Goal: Task Accomplishment & Management: Manage account settings

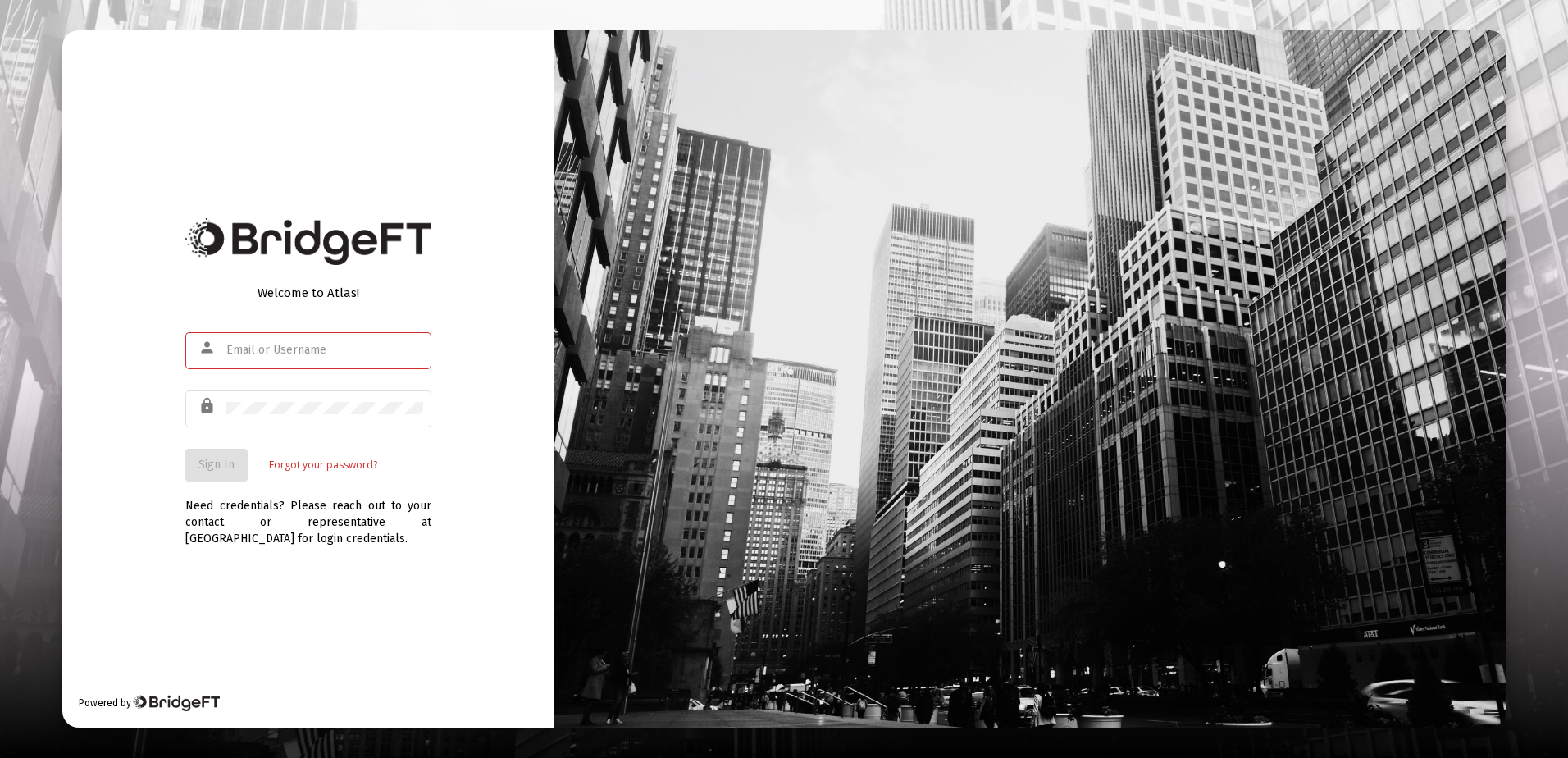
type input "R"
type input "[PERSON_NAME][EMAIL_ADDRESS][DOMAIN_NAME]"
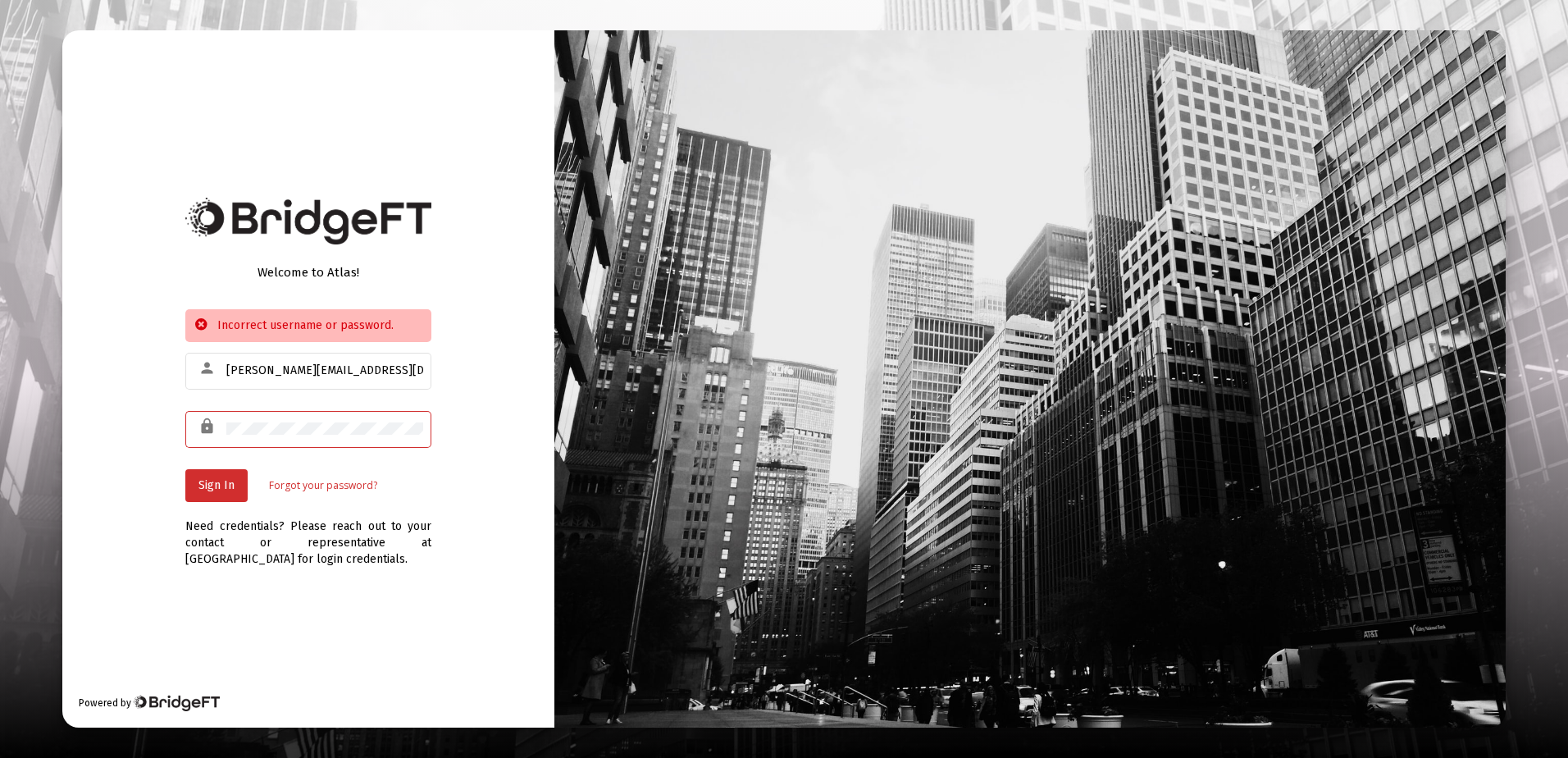
click at [189, 426] on div "lock" at bounding box center [308, 428] width 246 height 41
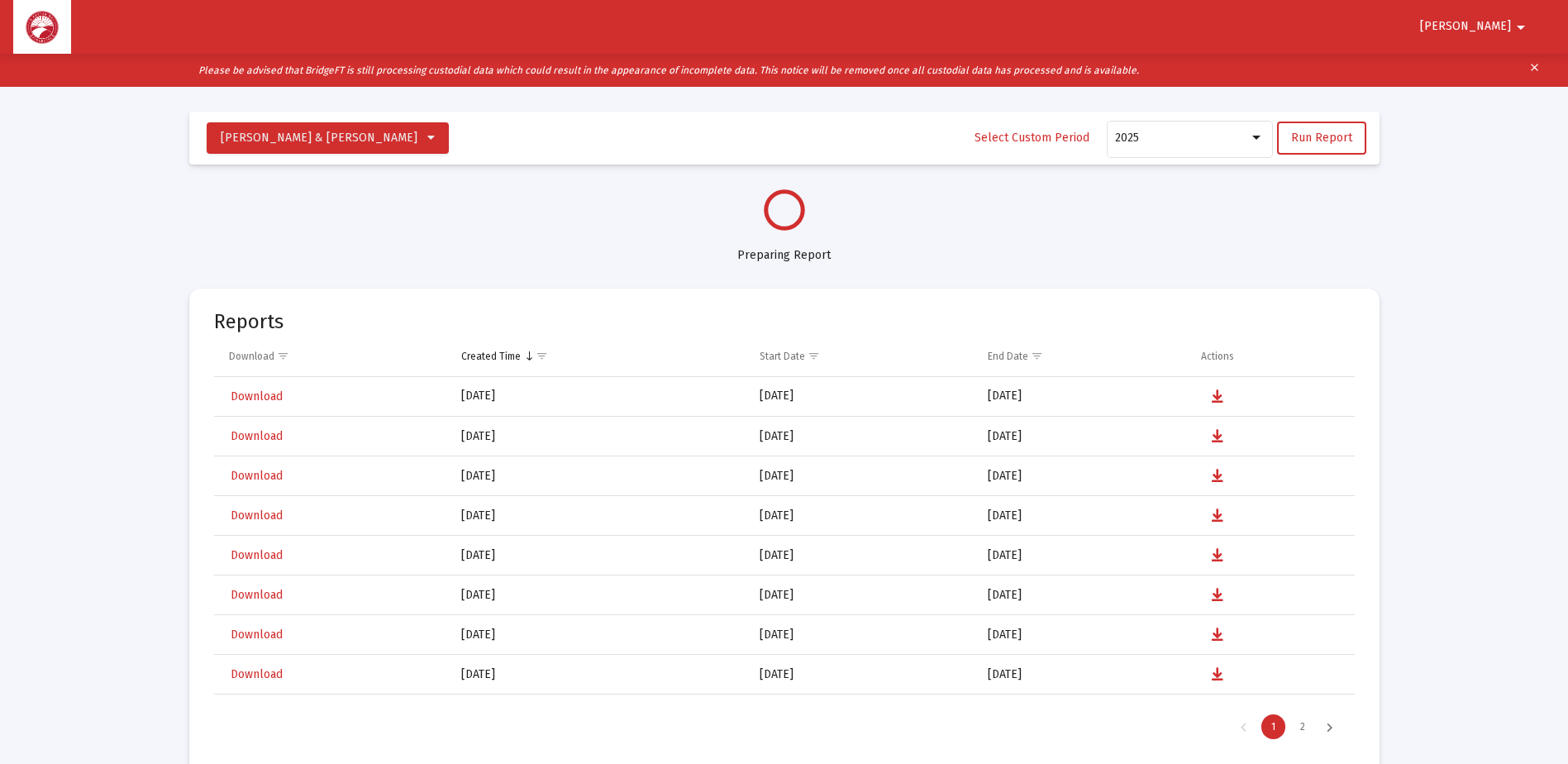
scroll to position [794, 0]
select select "View all"
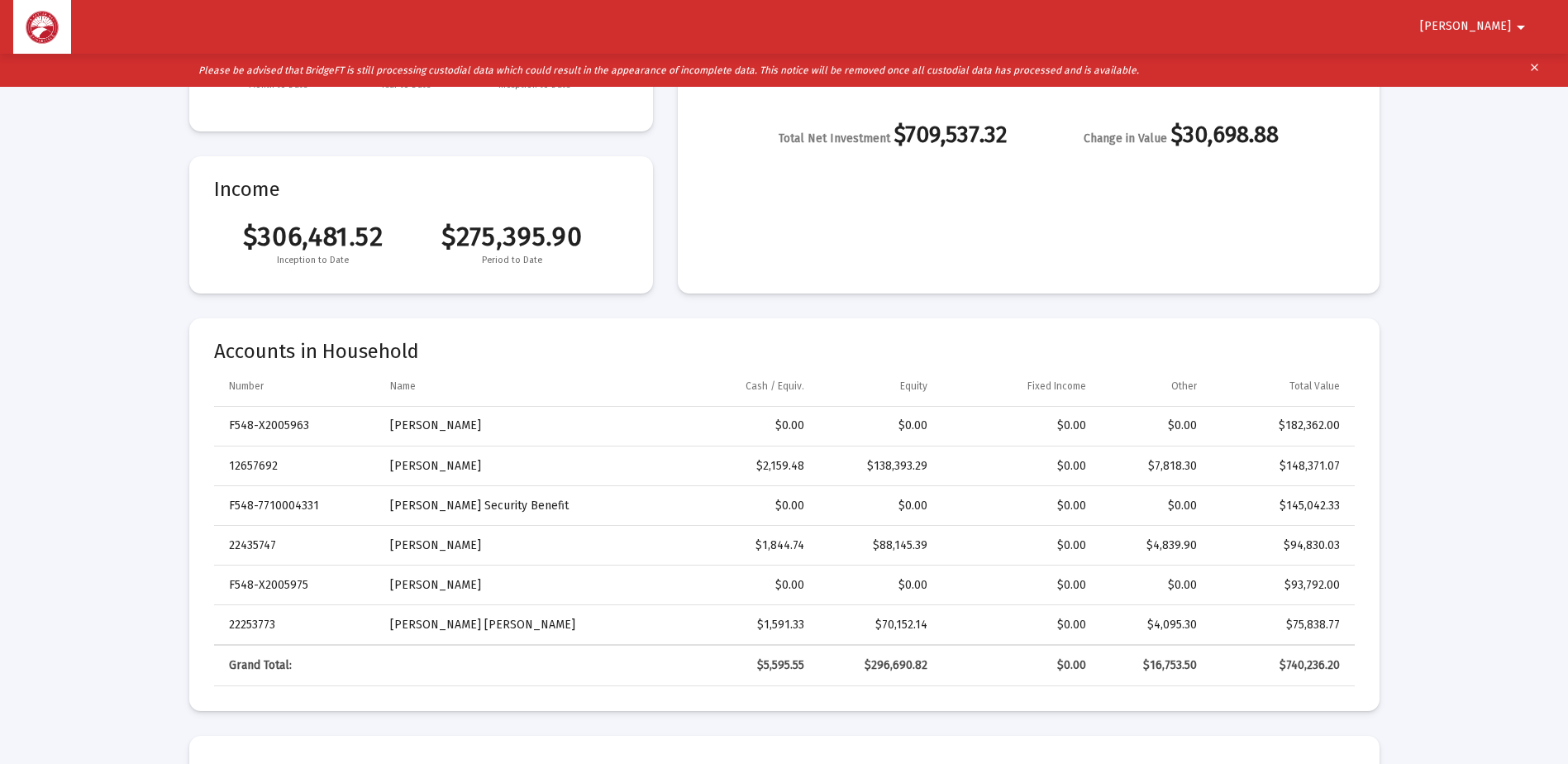
scroll to position [331, 0]
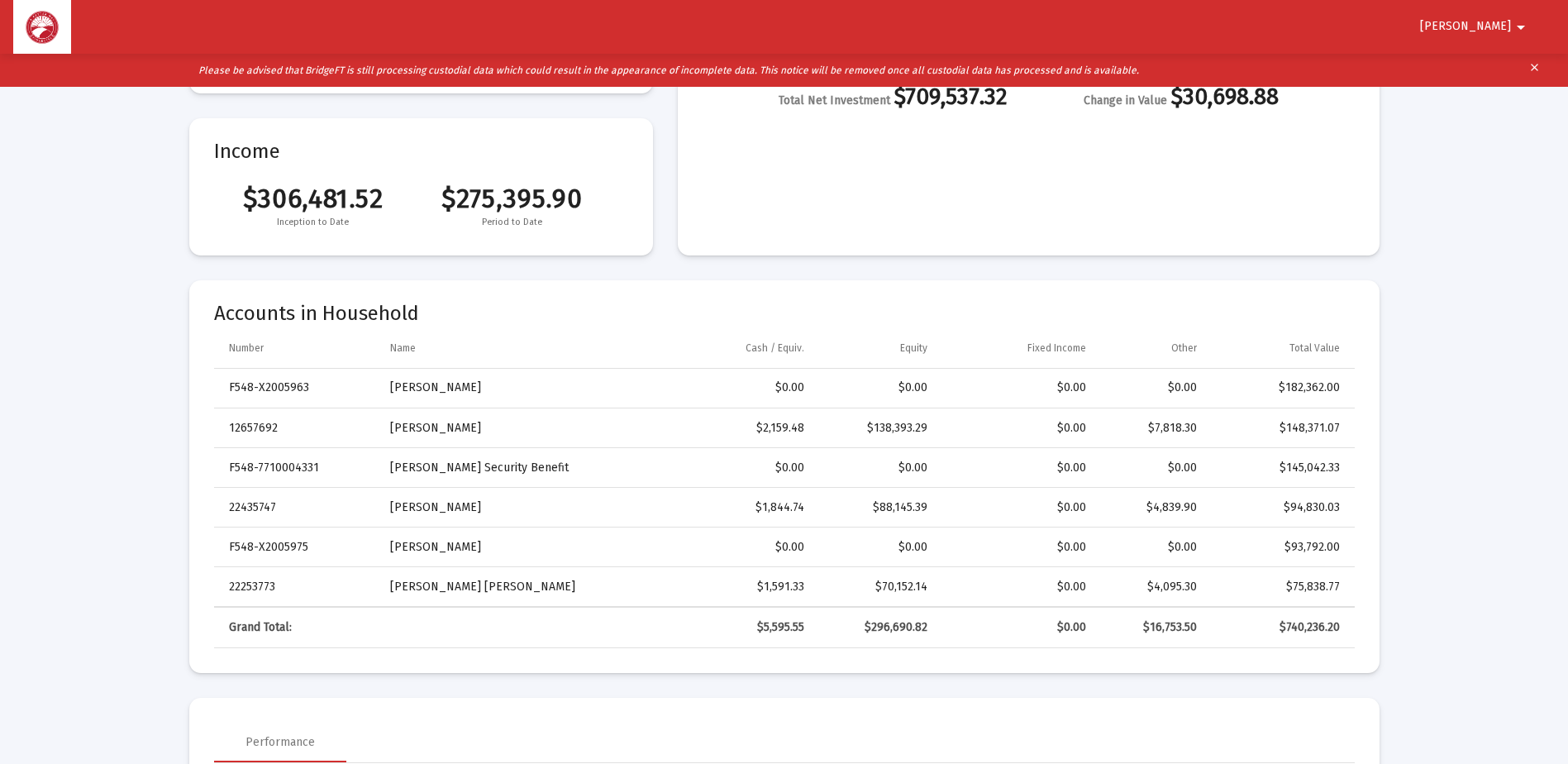
click at [1487, 17] on button "[PERSON_NAME]" at bounding box center [1476, 27] width 151 height 33
click at [1509, 64] on button "Logout" at bounding box center [1500, 71] width 92 height 40
